Goal: Transaction & Acquisition: Subscribe to service/newsletter

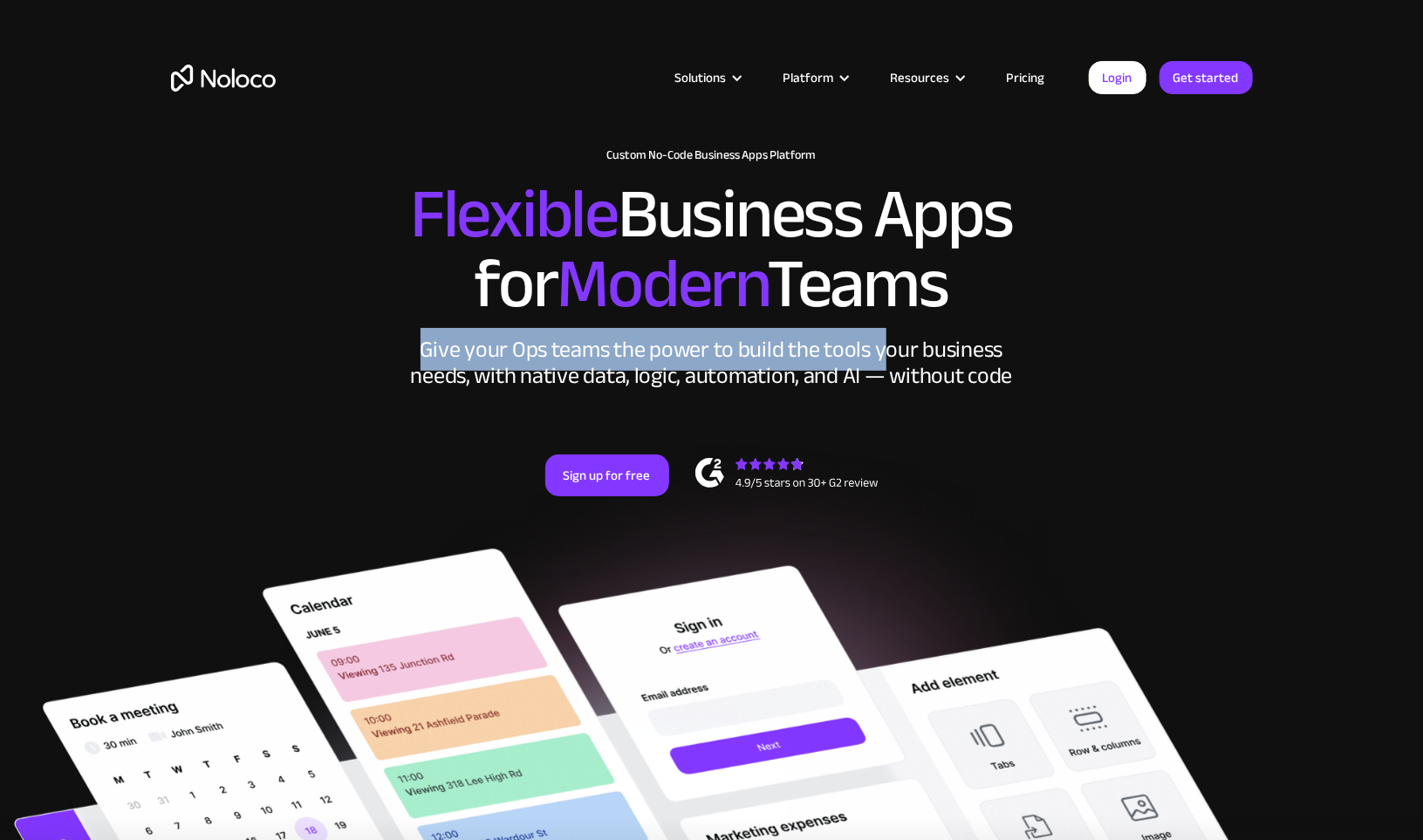
drag, startPoint x: 425, startPoint y: 344, endPoint x: 888, endPoint y: 351, distance: 463.1
click at [888, 351] on div "Give your Ops teams the power to build the tools your business needs, with nati…" at bounding box center [711, 363] width 611 height 52
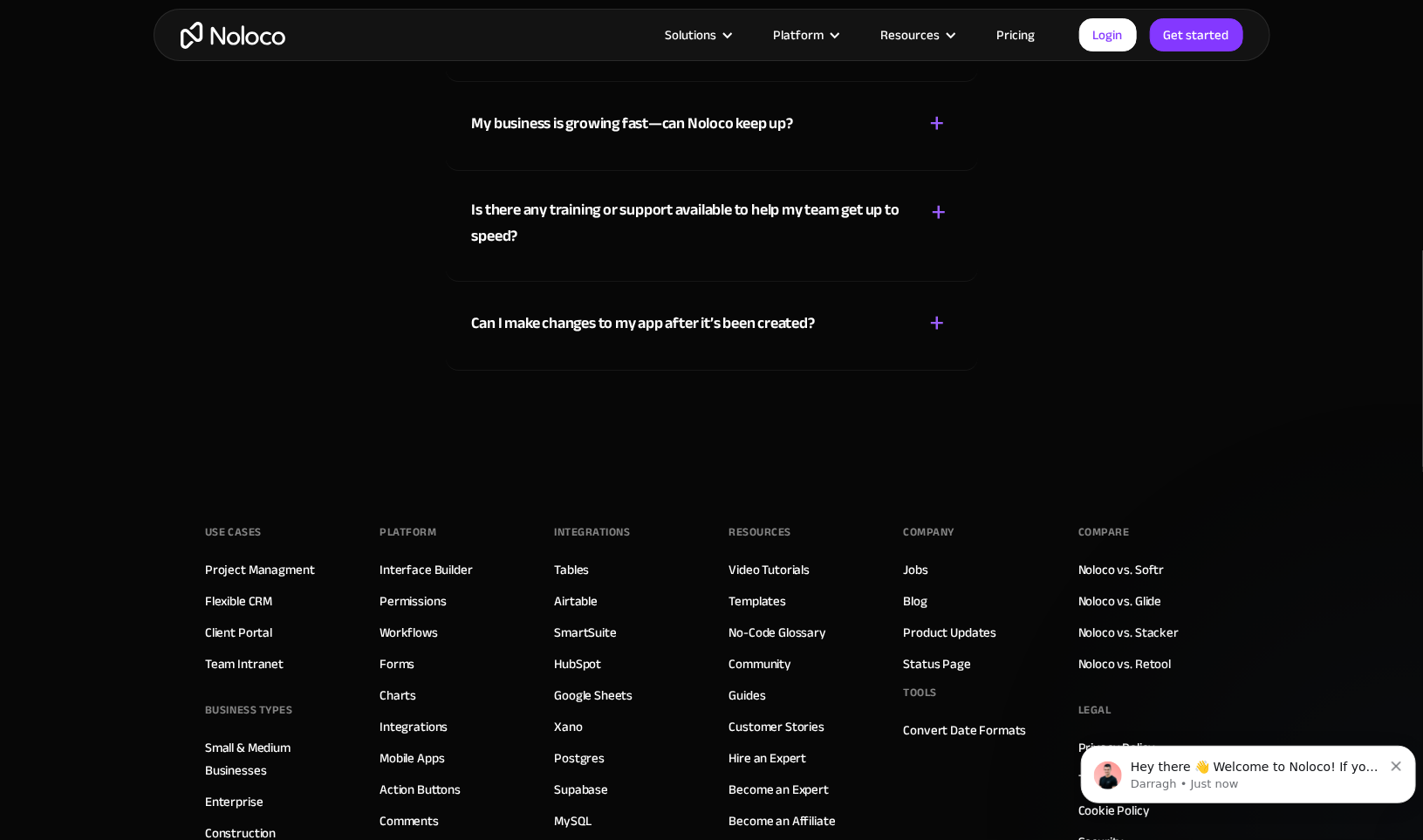
scroll to position [9594, 0]
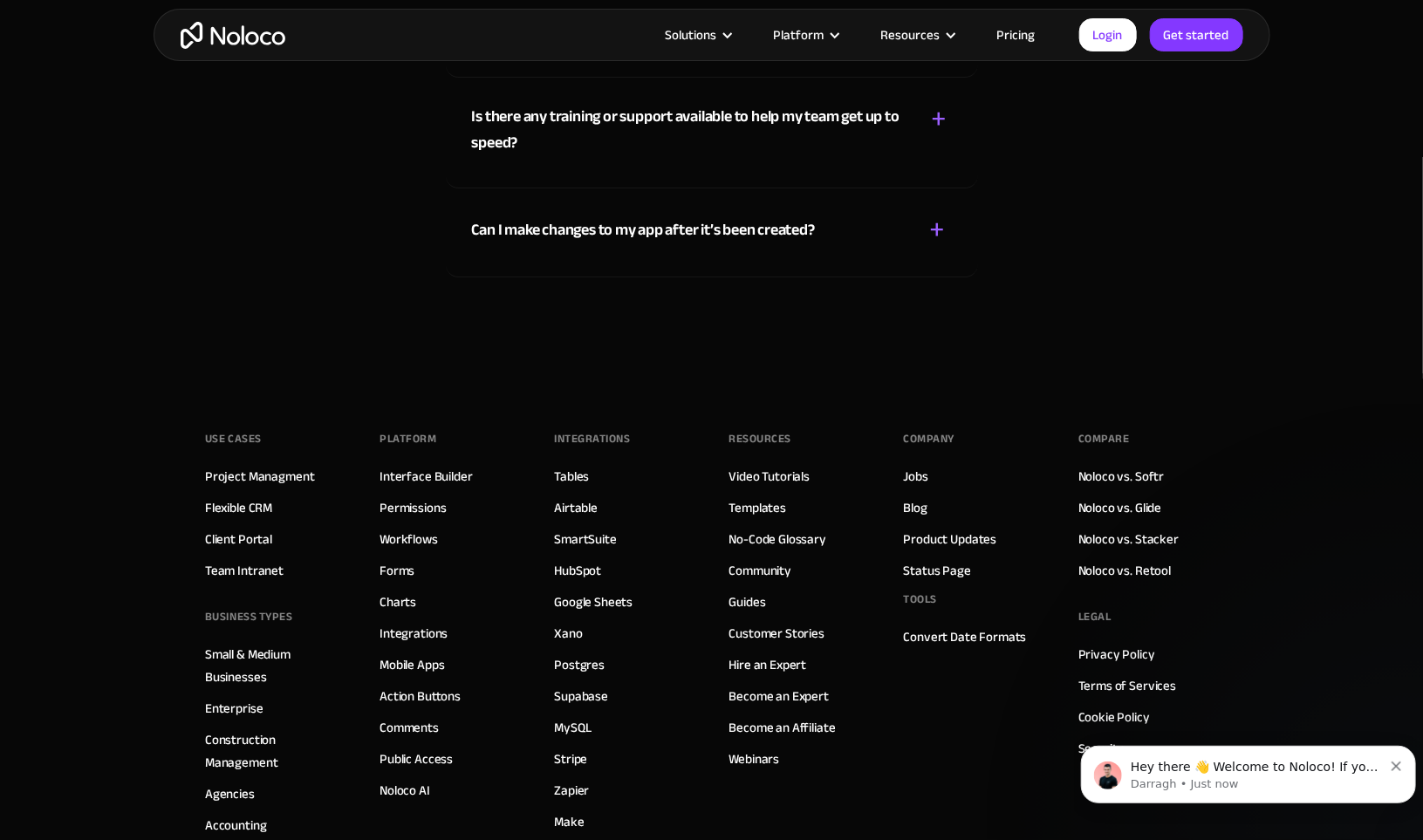
click at [1018, 36] on link "Pricing" at bounding box center [1016, 35] width 82 height 23
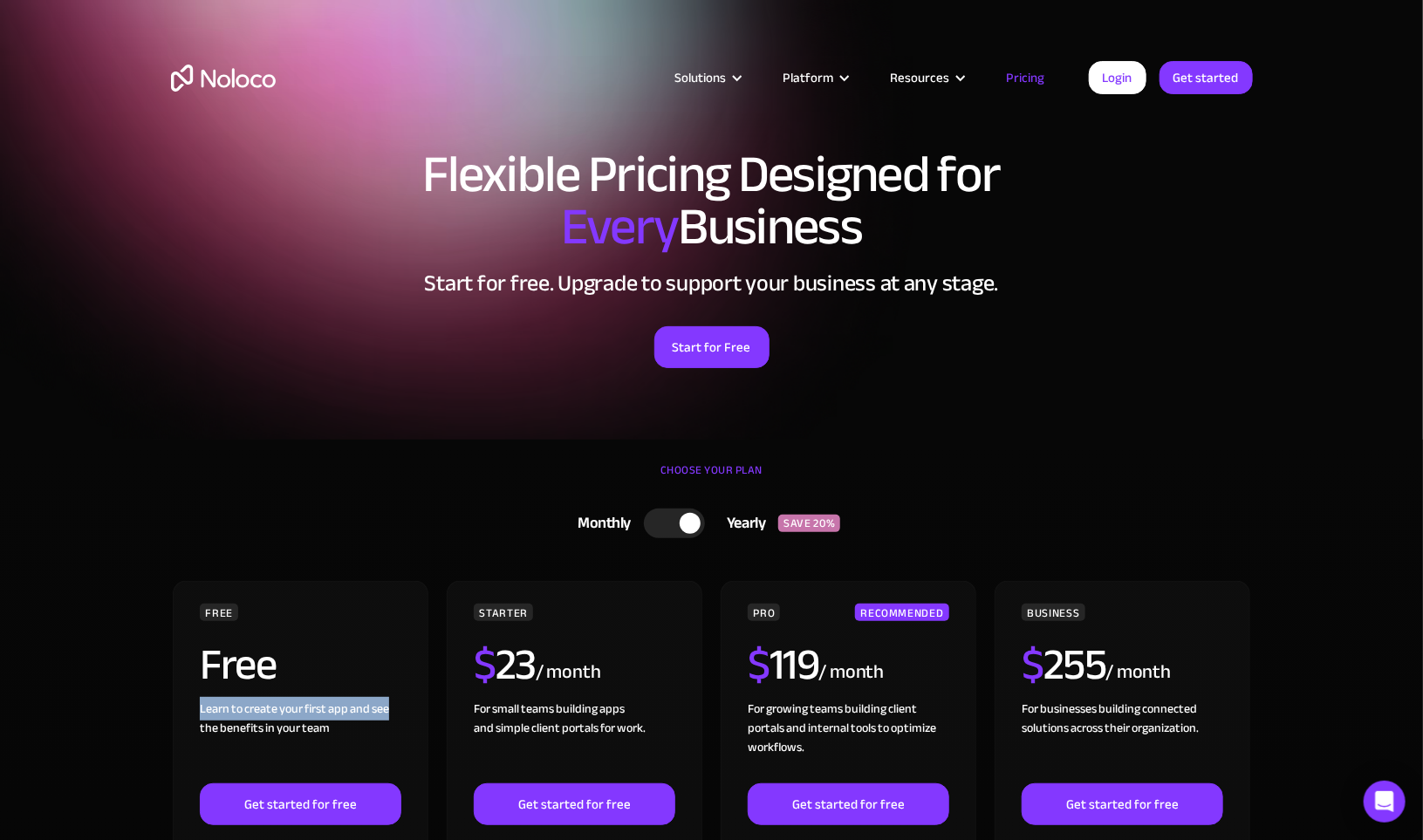
drag, startPoint x: 200, startPoint y: 704, endPoint x: 398, endPoint y: 707, distance: 198.0
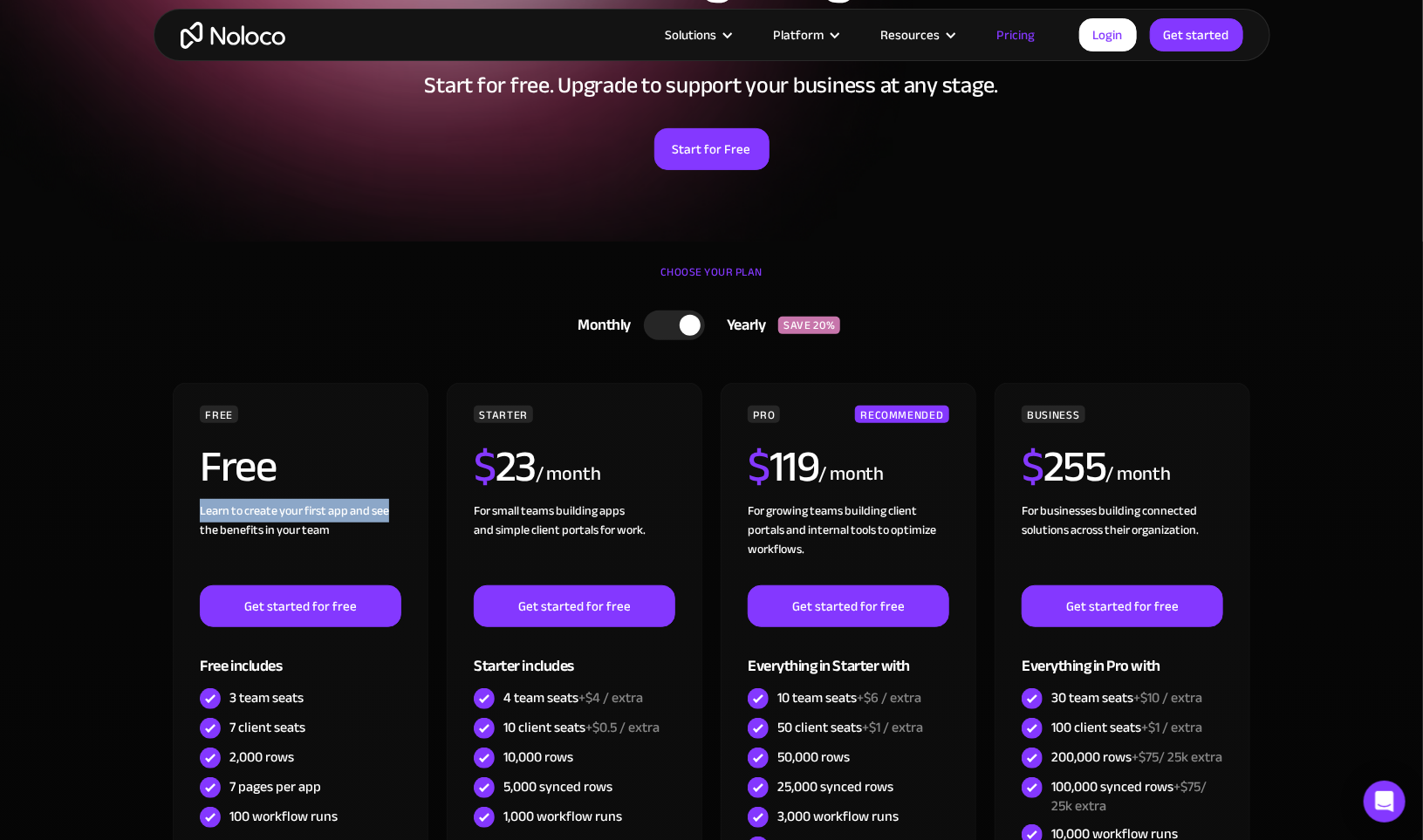
scroll to position [261, 0]
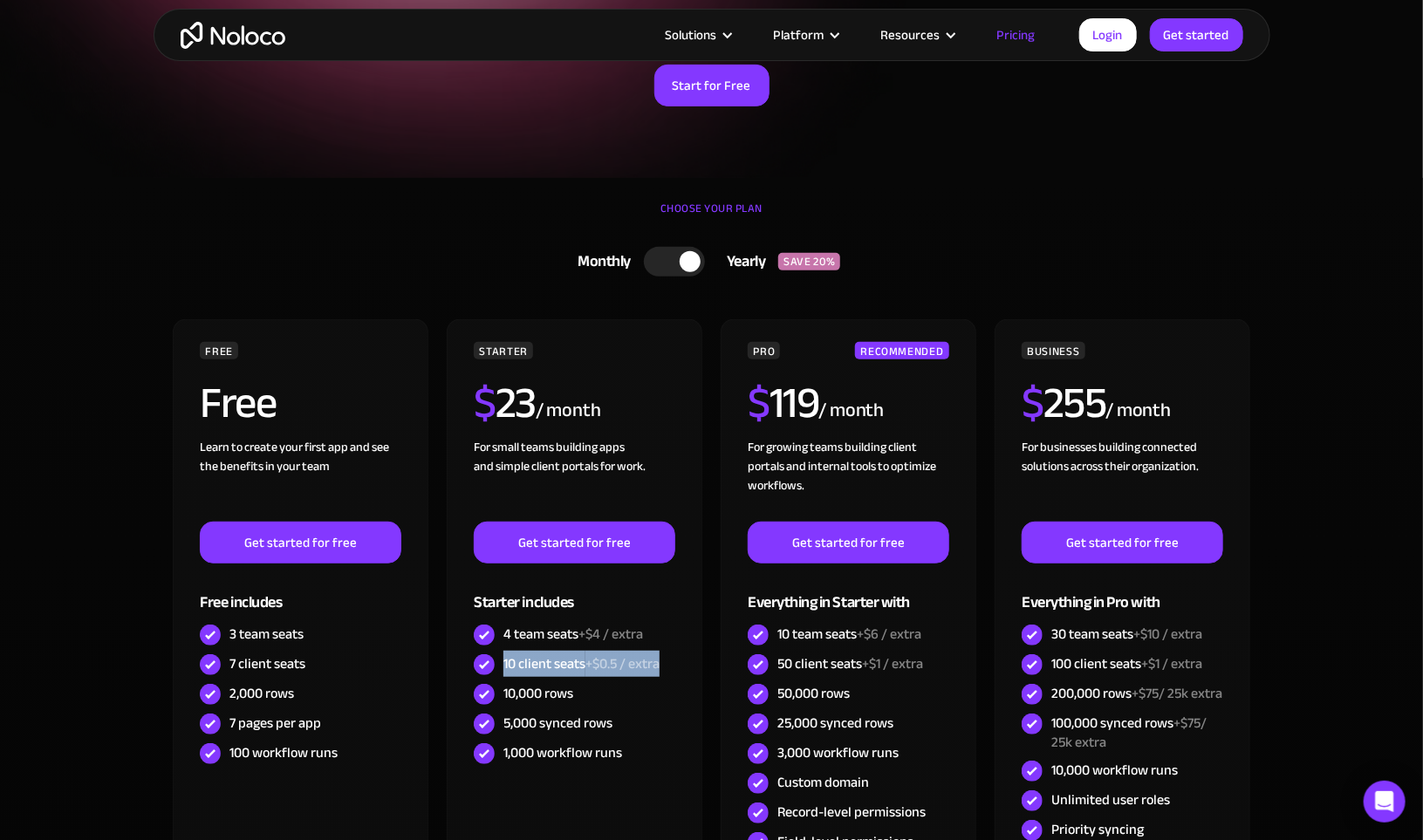
drag, startPoint x: 540, startPoint y: 653, endPoint x: 680, endPoint y: 650, distance: 140.0
click at [680, 650] on div "STARTER $ 23 / month For small teams building apps and simple client portals fo…" at bounding box center [574, 625] width 255 height 612
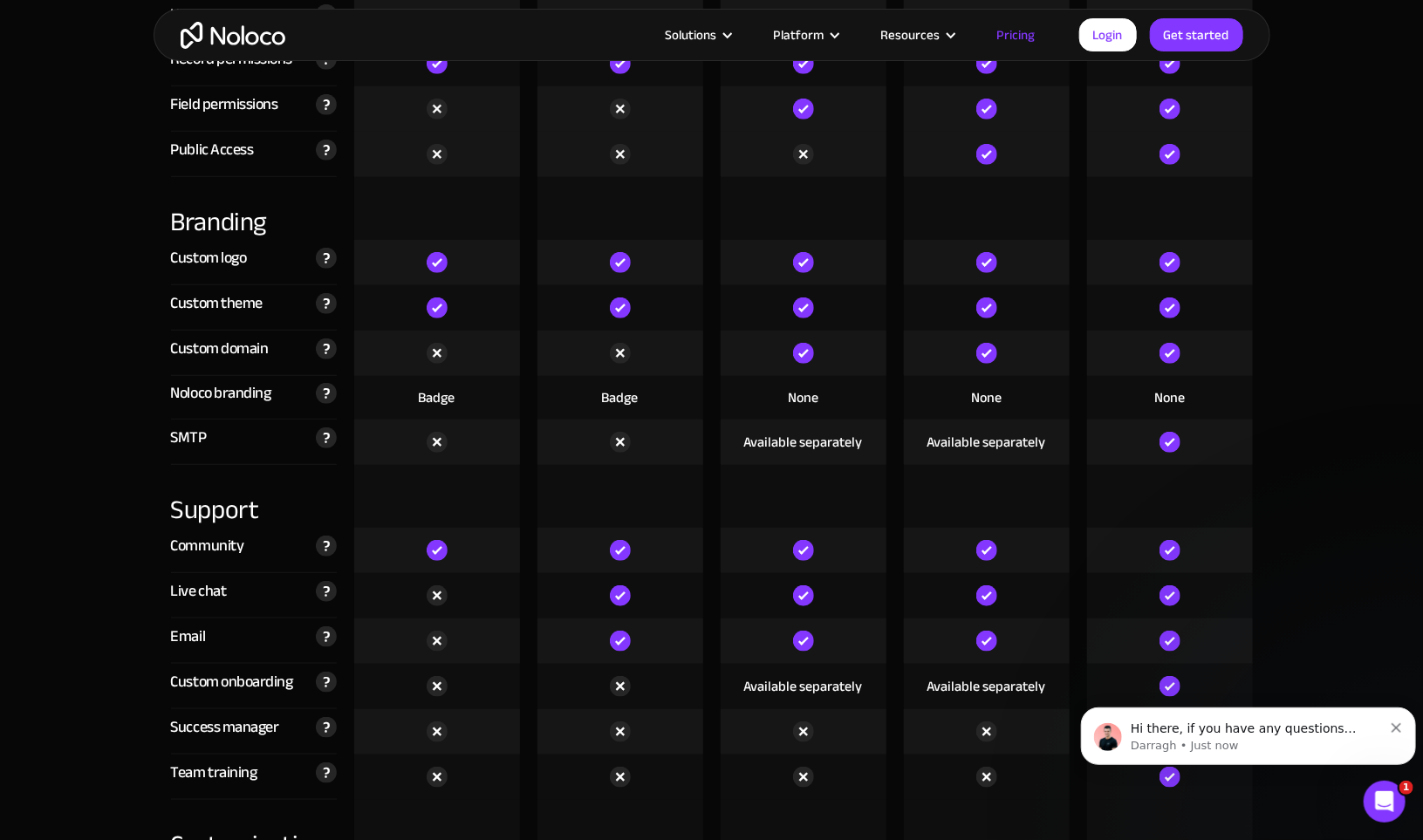
scroll to position [4536, 0]
